Goal: Find specific page/section: Find specific page/section

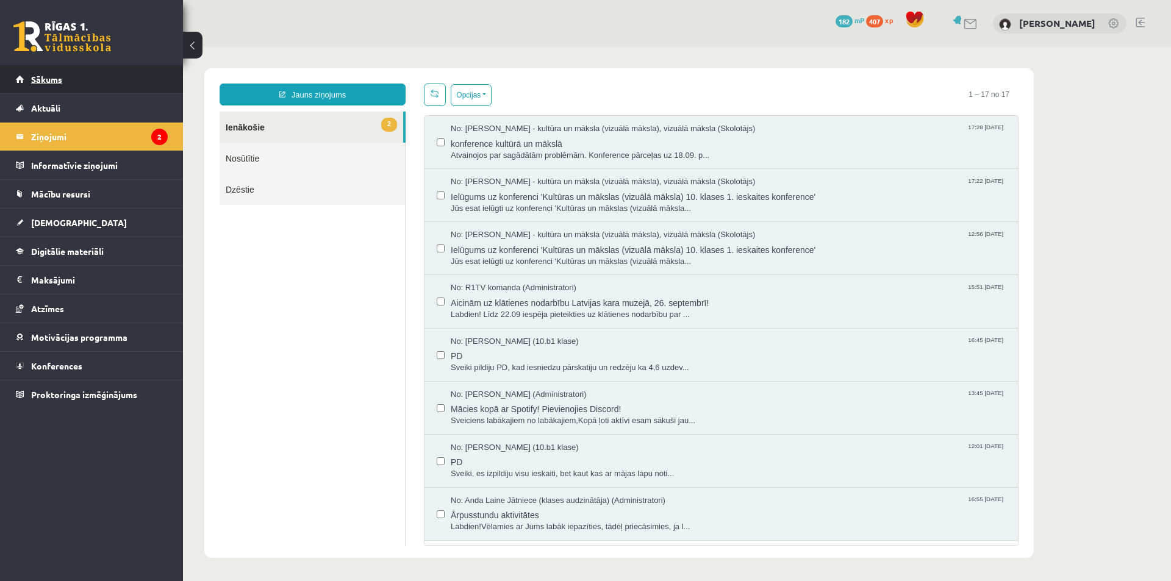
click at [62, 84] on link "Sākums" at bounding box center [92, 79] width 152 height 28
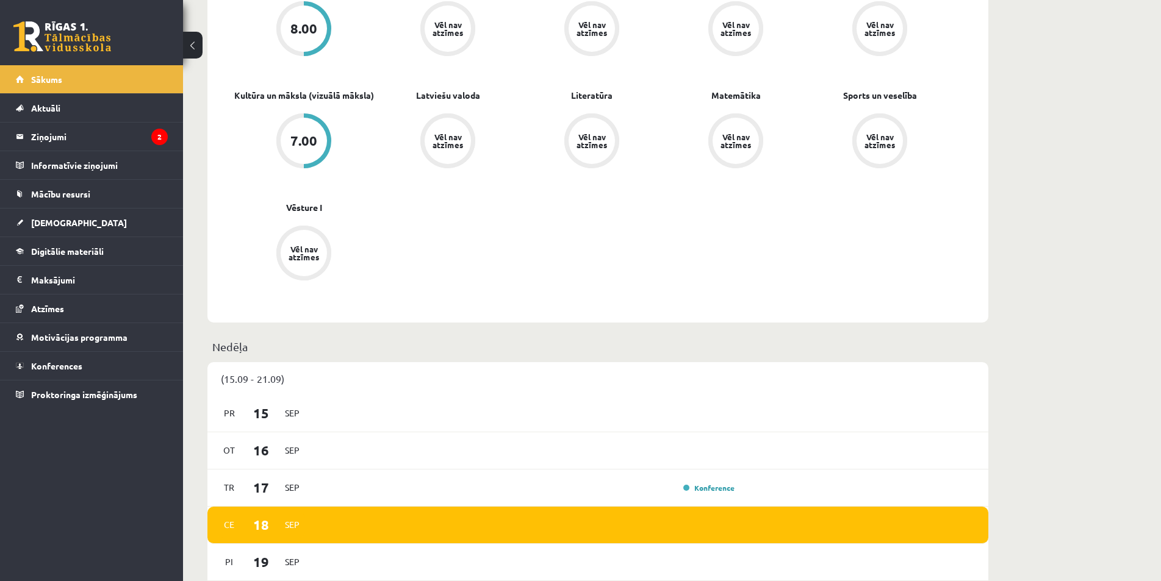
scroll to position [122, 0]
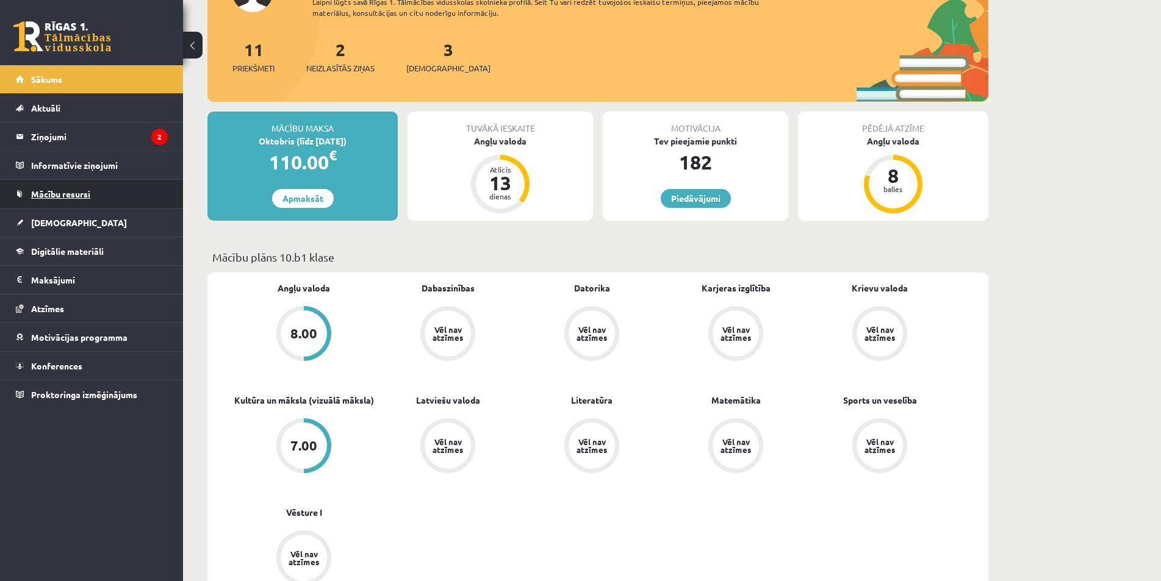
click at [76, 202] on link "Mācību resursi" at bounding box center [92, 194] width 152 height 28
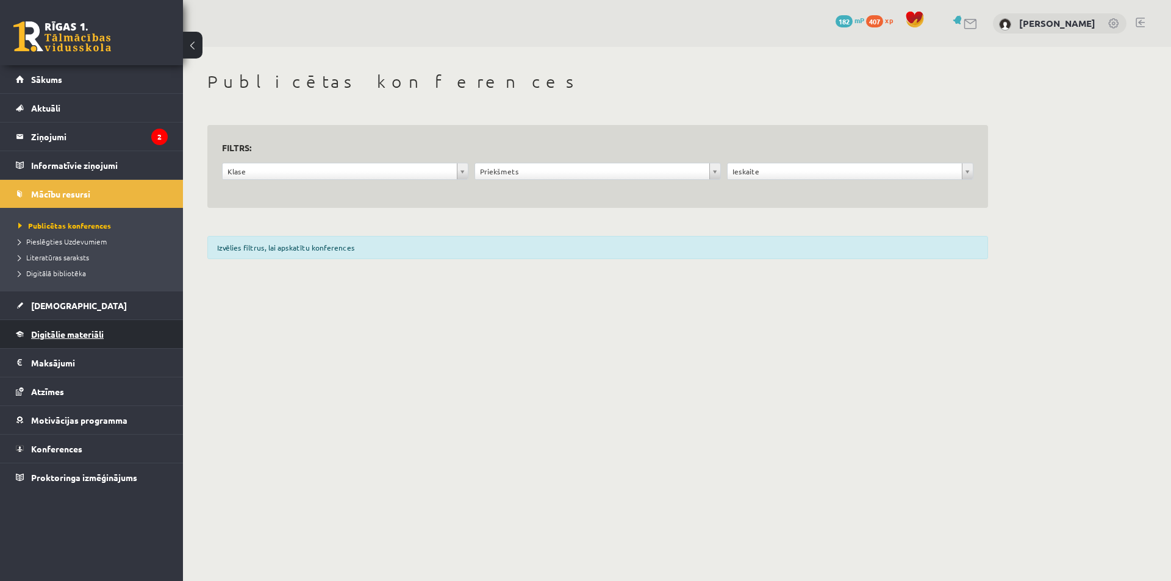
click at [59, 338] on span "Digitālie materiāli" at bounding box center [67, 334] width 73 height 11
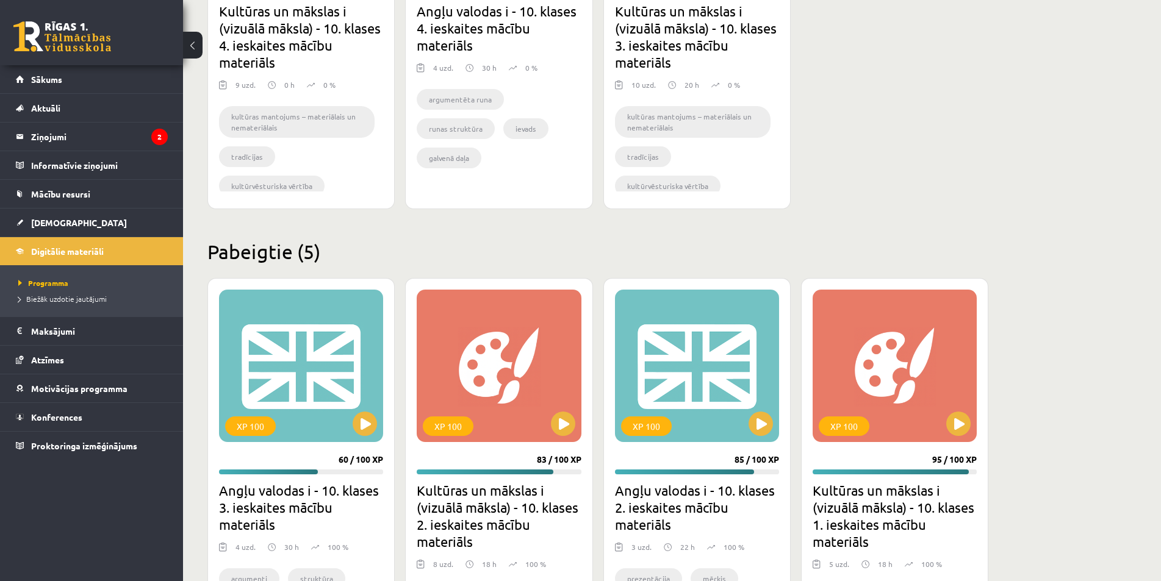
scroll to position [244, 0]
